Goal: Information Seeking & Learning: Get advice/opinions

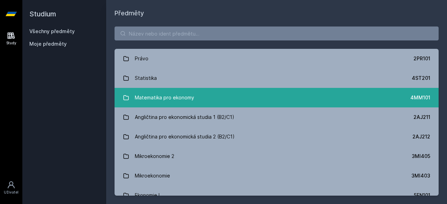
click at [163, 90] on link "Matematika pro ekonomy 4MM101" at bounding box center [276, 98] width 324 height 20
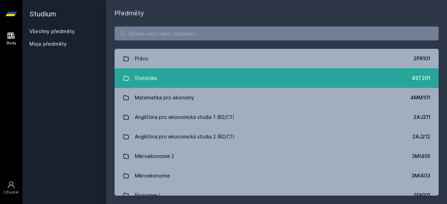
click at [127, 74] on link "Statistika 4ST201" at bounding box center [276, 78] width 324 height 20
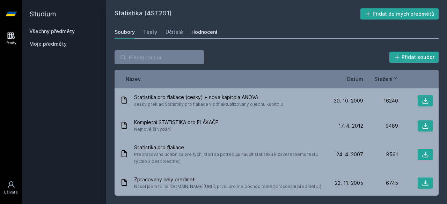
click at [193, 34] on div "Hodnocení" at bounding box center [204, 32] width 26 height 7
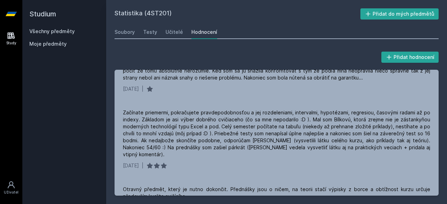
scroll to position [597, 0]
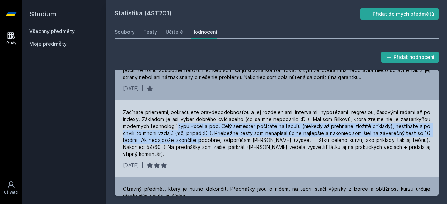
drag, startPoint x: 178, startPoint y: 119, endPoint x: 200, endPoint y: 130, distance: 24.7
click at [200, 130] on div "Začínate priemermi, pokračujete pravdepodobnosťou a jej rozdeleniami, intervalm…" at bounding box center [276, 133] width 307 height 49
click at [179, 132] on div "Začínate priemermi, pokračujete pravdepodobnosťou a jej rozdeleniami, intervalm…" at bounding box center [276, 133] width 307 height 49
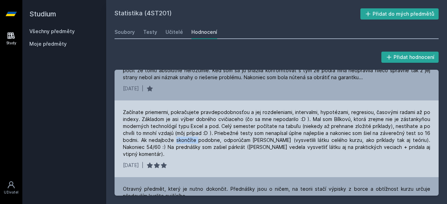
click at [179, 132] on div "Začínate priemermi, pokračujete pravdepodobnosťou a jej rozdeleniami, intervalm…" at bounding box center [276, 133] width 307 height 49
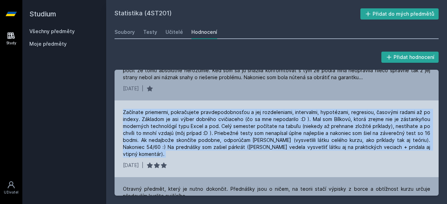
click at [179, 132] on div "Začínate priemermi, pokračujete pravdepodobnosťou a jej rozdeleniami, intervalm…" at bounding box center [276, 133] width 307 height 49
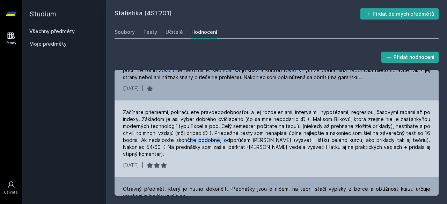
drag, startPoint x: 185, startPoint y: 134, endPoint x: 229, endPoint y: 134, distance: 44.3
click at [229, 134] on div "Začínate priemermi, pokračujete pravdepodobnosťou a jej rozdeleniami, intervalm…" at bounding box center [276, 133] width 307 height 49
click at [229, 140] on div "Začínate priemermi, pokračujete pravdepodobnosťou a jej rozdeleniami, intervalm…" at bounding box center [276, 133] width 307 height 49
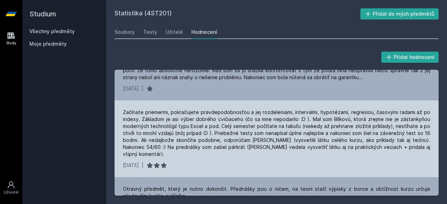
click at [229, 140] on div "Začínate priemermi, pokračujete pravdepodobnosťou a jej rozdeleniami, intervalm…" at bounding box center [276, 133] width 307 height 49
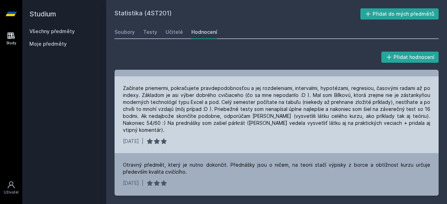
scroll to position [623, 0]
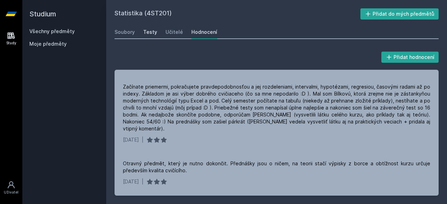
click at [154, 30] on div "Testy" at bounding box center [150, 32] width 14 height 7
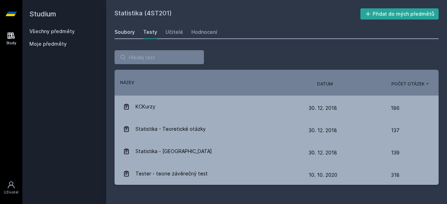
click at [130, 25] on link "Soubory" at bounding box center [124, 32] width 20 height 14
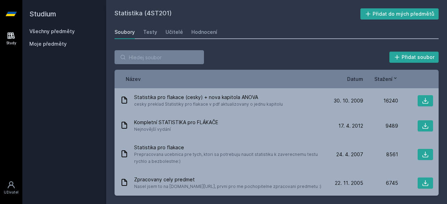
click at [360, 72] on div "Název Datum Stažení" at bounding box center [276, 79] width 324 height 18
click at [355, 75] on span "Datum" at bounding box center [355, 78] width 16 height 7
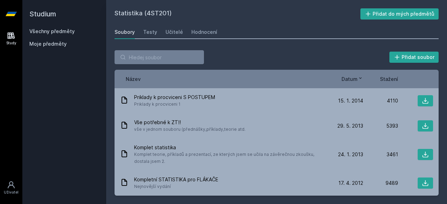
click at [355, 75] on span "Datum" at bounding box center [349, 78] width 16 height 7
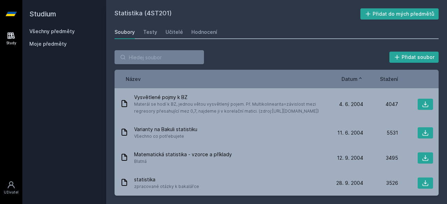
click at [355, 75] on span "Datum" at bounding box center [349, 78] width 16 height 7
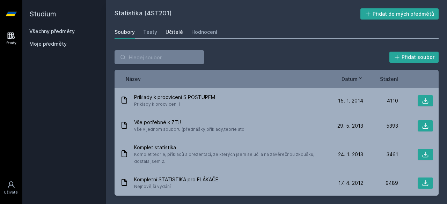
click at [168, 35] on div "Učitelé" at bounding box center [173, 32] width 17 height 7
click at [199, 36] on link "Hodnocení" at bounding box center [204, 32] width 26 height 14
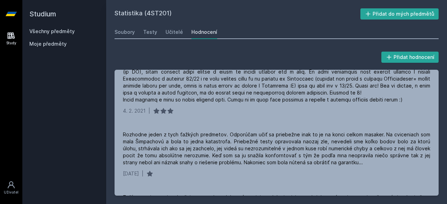
scroll to position [513, 0]
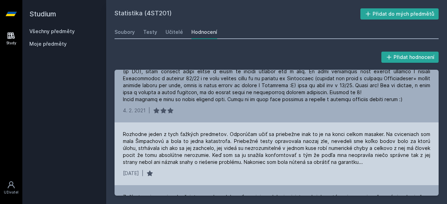
click at [190, 134] on div "Rozhodne jeden z tych ťažkých predmetov. Odporúčam učiť sa priebežne inak to je…" at bounding box center [276, 148] width 307 height 35
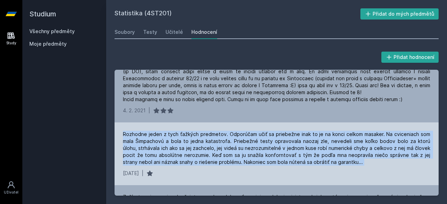
click at [190, 134] on div "Rozhodne jeden z tych ťažkých predmetov. Odporúčam učiť sa priebežne inak to je…" at bounding box center [276, 148] width 307 height 35
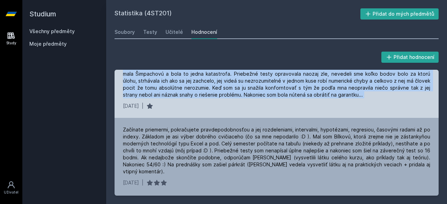
scroll to position [591, 0]
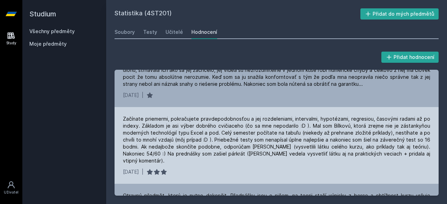
click at [186, 116] on div "Začínate priemermi, pokračujete pravdepodobnosťou a jej rozdeleniami, intervalm…" at bounding box center [276, 140] width 307 height 49
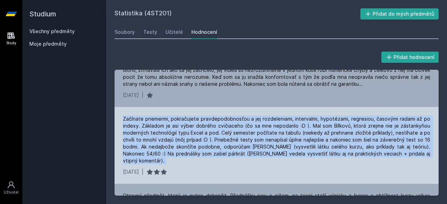
click at [186, 116] on div "Začínate priemermi, pokračujete pravdepodobnosťou a jej rozdeleniami, intervalm…" at bounding box center [276, 140] width 307 height 49
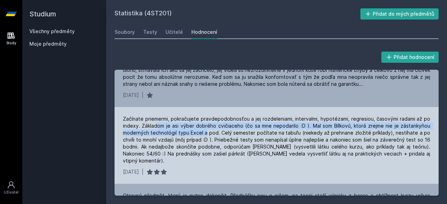
drag, startPoint x: 157, startPoint y: 119, endPoint x: 215, endPoint y: 122, distance: 58.4
click at [215, 122] on div "Začínate priemermi, pokračujete pravdepodobnosťou a jej rozdeleniami, intervalm…" at bounding box center [276, 140] width 307 height 49
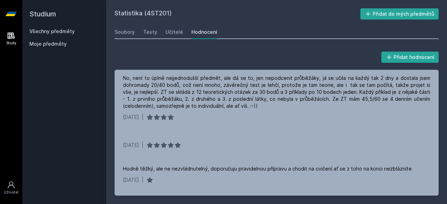
scroll to position [0, 0]
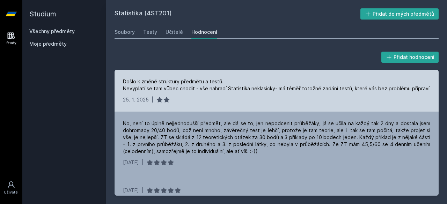
click at [211, 87] on div "Došlo k změně struktury předmětu a testů. Nevyplatí se tam vůbec chodit - vše n…" at bounding box center [276, 85] width 306 height 14
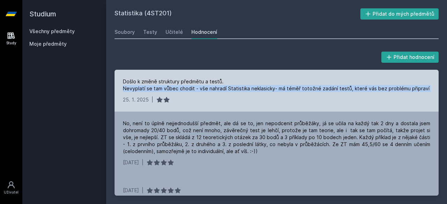
click at [211, 87] on div "Došlo k změně struktury předmětu a testů. Nevyplatí se tam vůbec chodit - vše n…" at bounding box center [276, 85] width 306 height 14
